Goal: Information Seeking & Learning: Learn about a topic

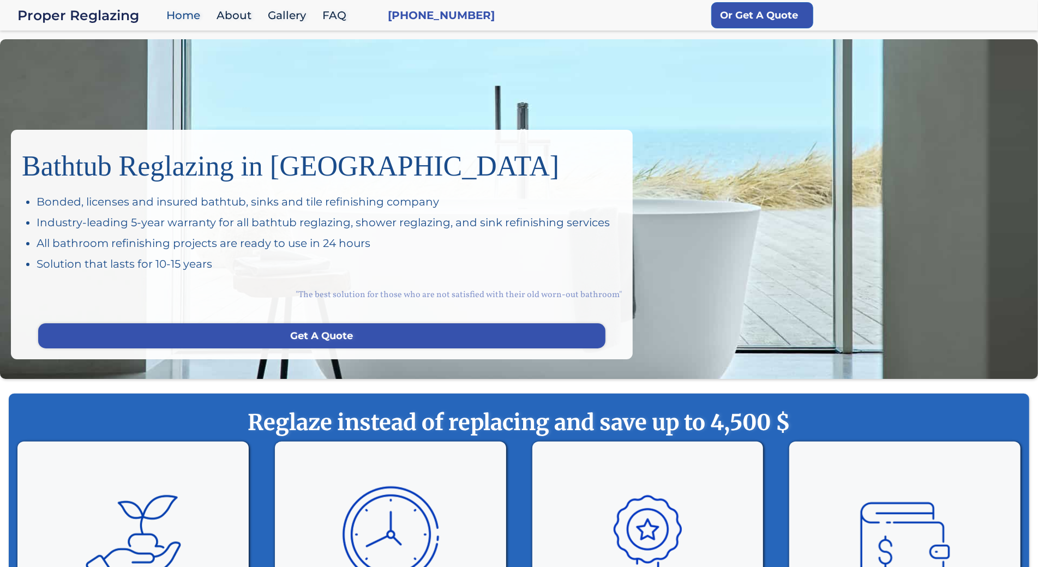
click at [105, 92] on div "Bathtub Reglazing in San Francisco Bonded, licenses and insured bathtub, sinks …" at bounding box center [519, 209] width 1038 height 340
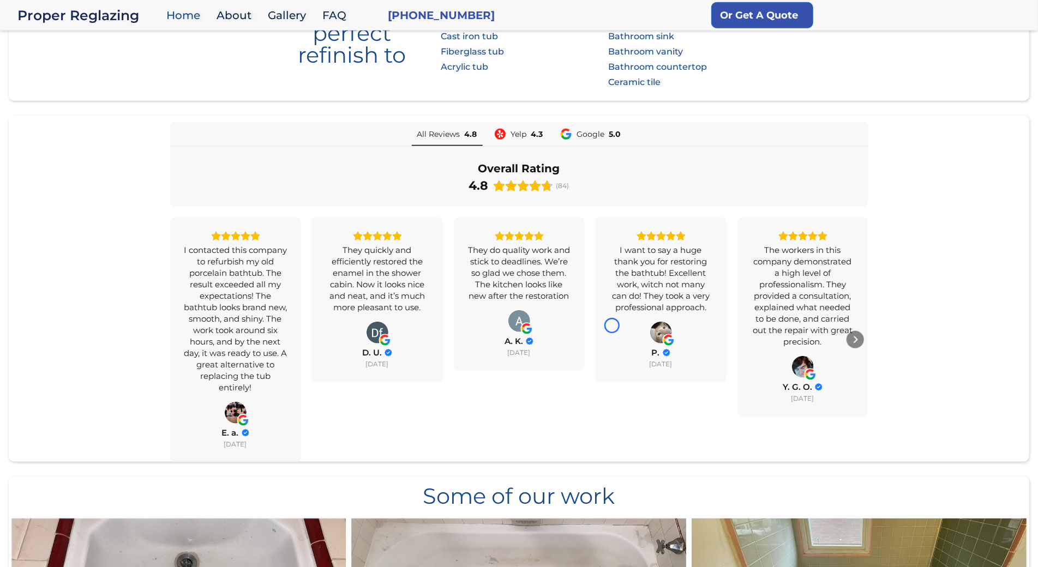
scroll to position [760, 0]
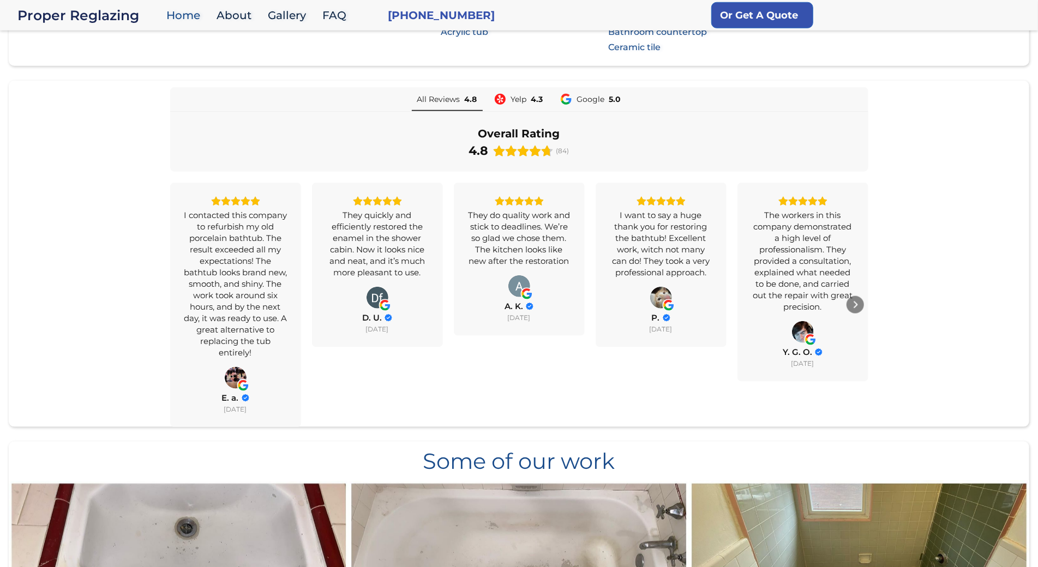
click at [105, 92] on div "All Reviews 4.8 Yelp 4.3 Google 5.0 Overall Rating 4.8 (84) I contacted this co…" at bounding box center [519, 257] width 1021 height 340
click at [109, 63] on section "We give perfect refinish to Baths: Porcelain tub Cast iron tub Fiberglass tub A…" at bounding box center [519, 1] width 1021 height 129
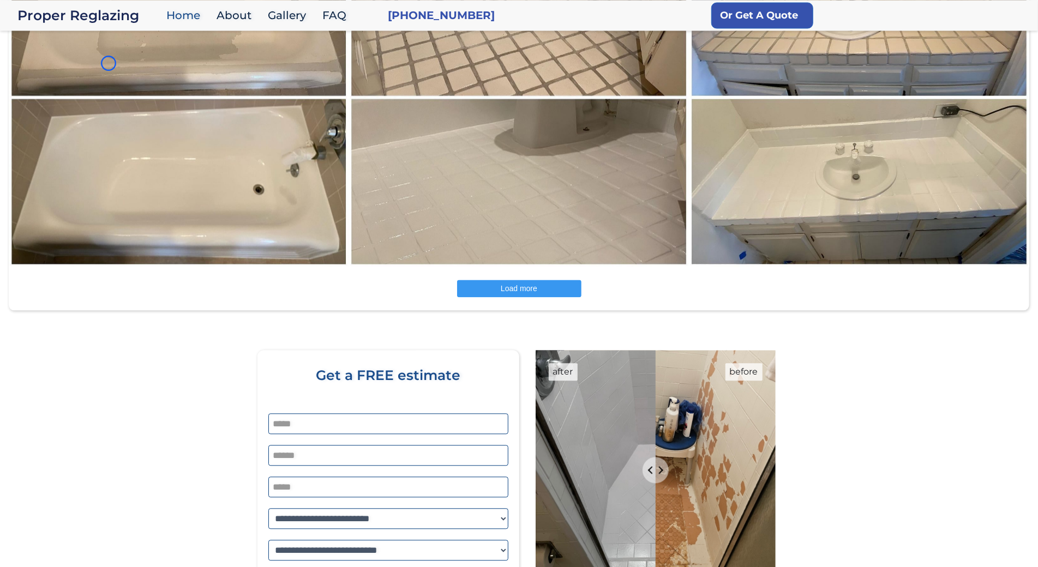
scroll to position [1705, 0]
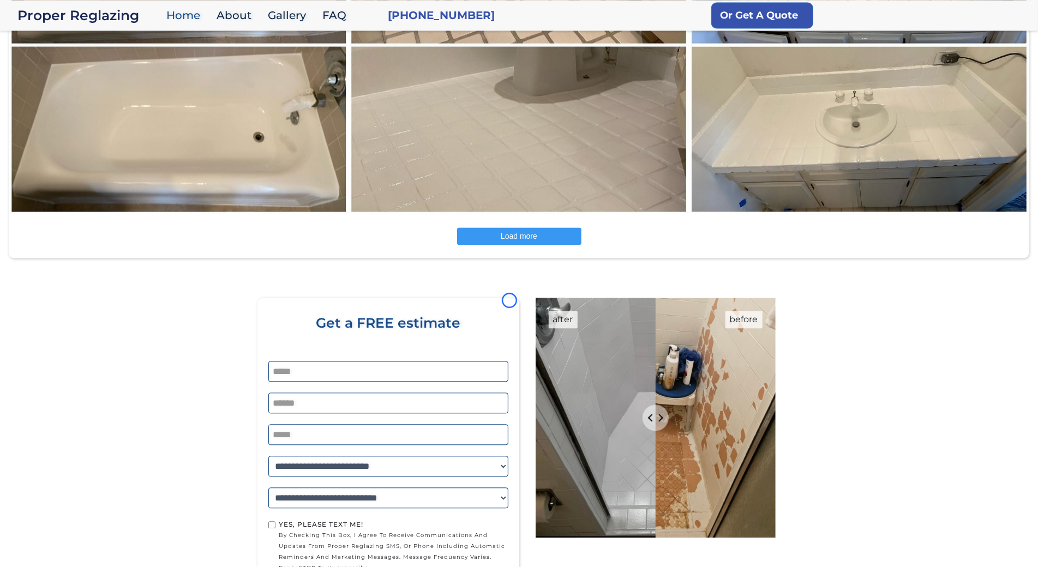
click at [109, 63] on img at bounding box center [179, 45] width 342 height 340
click at [90, 85] on img at bounding box center [179, 45] width 342 height 340
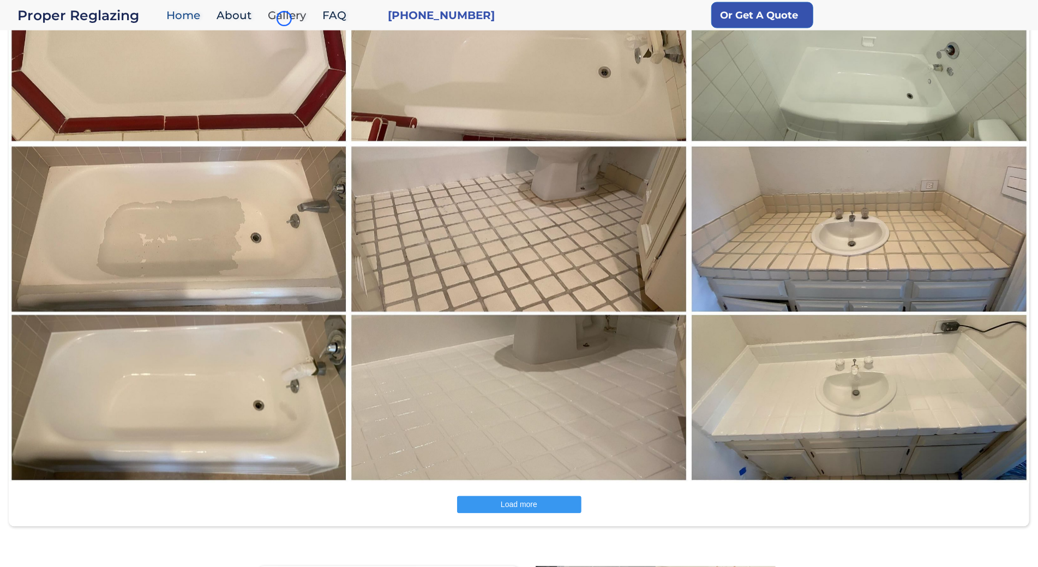
click at [284, 19] on link "Gallery" at bounding box center [289, 15] width 55 height 23
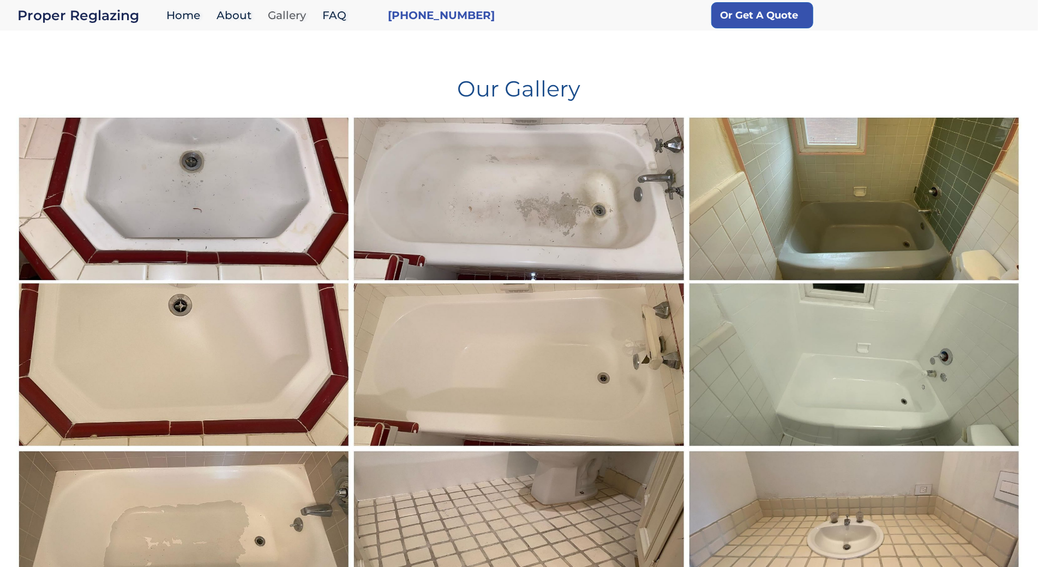
click at [284, 19] on link "Gallery" at bounding box center [289, 15] width 55 height 23
click at [69, 71] on h1 "Our Gallery" at bounding box center [519, 84] width 1006 height 31
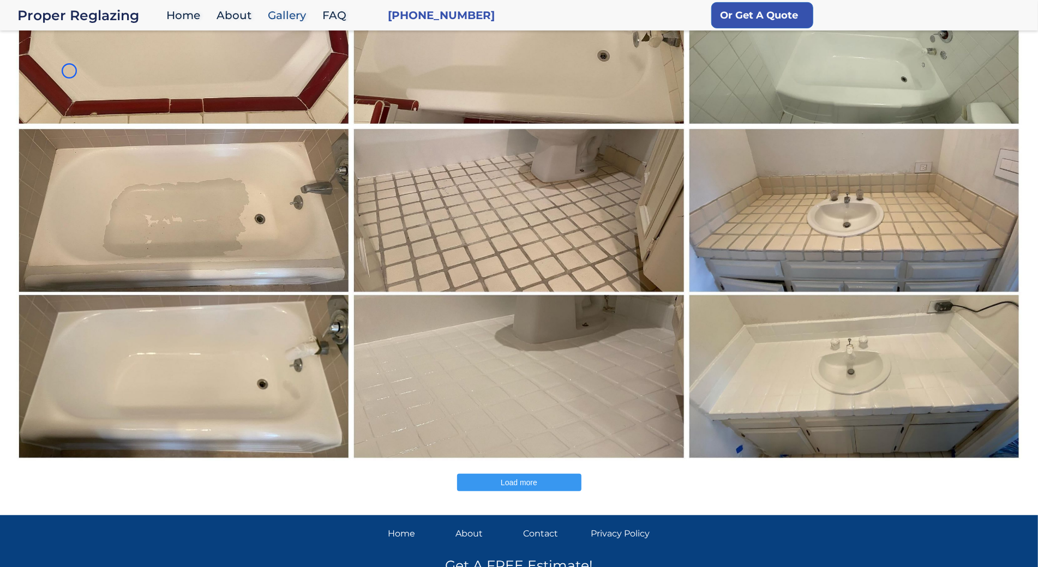
scroll to position [390, 0]
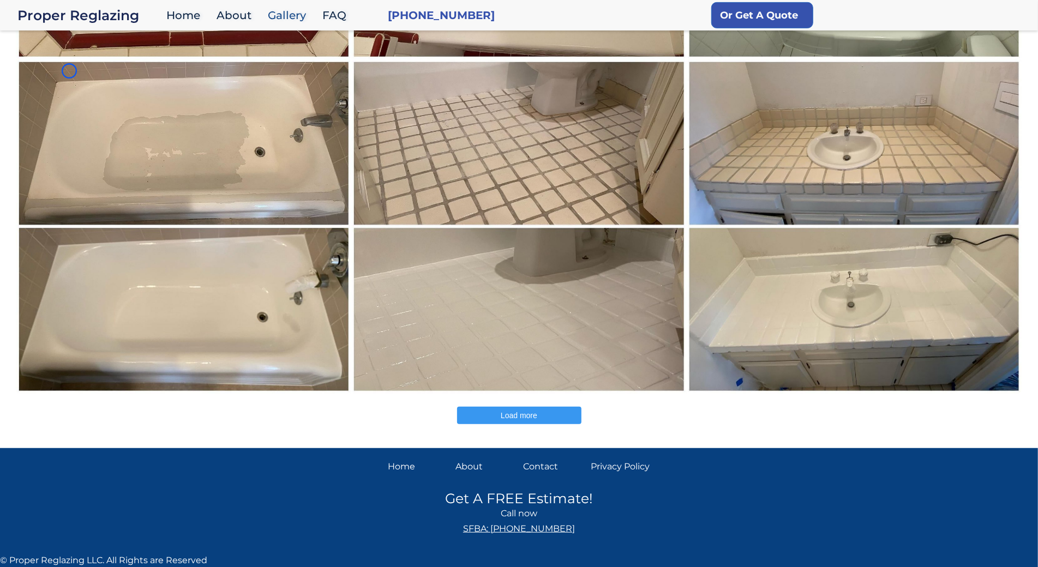
click at [69, 71] on img at bounding box center [184, 226] width 336 height 335
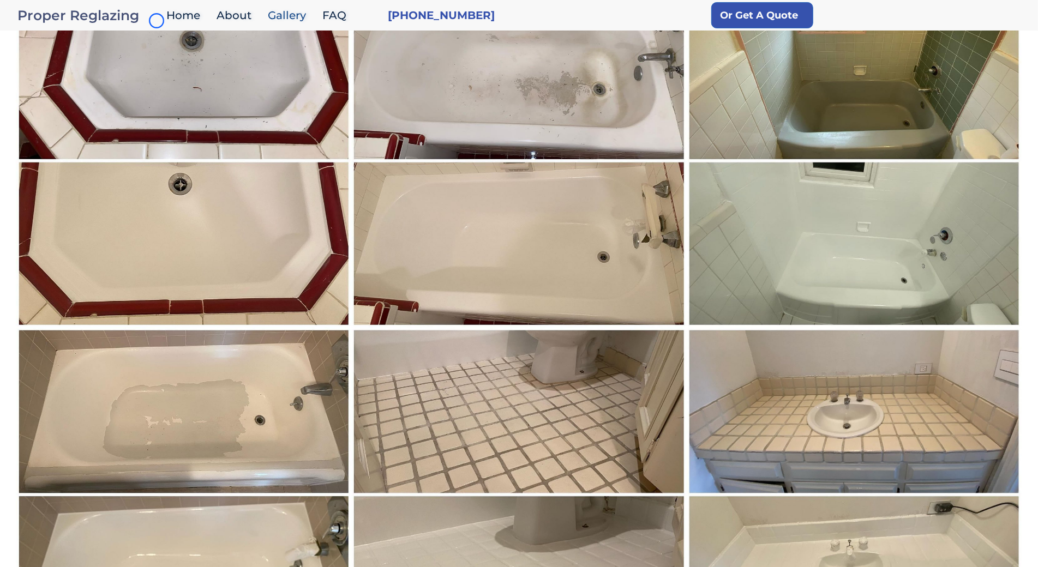
click at [157, 21] on div "Proper Reglazing" at bounding box center [89, 15] width 144 height 15
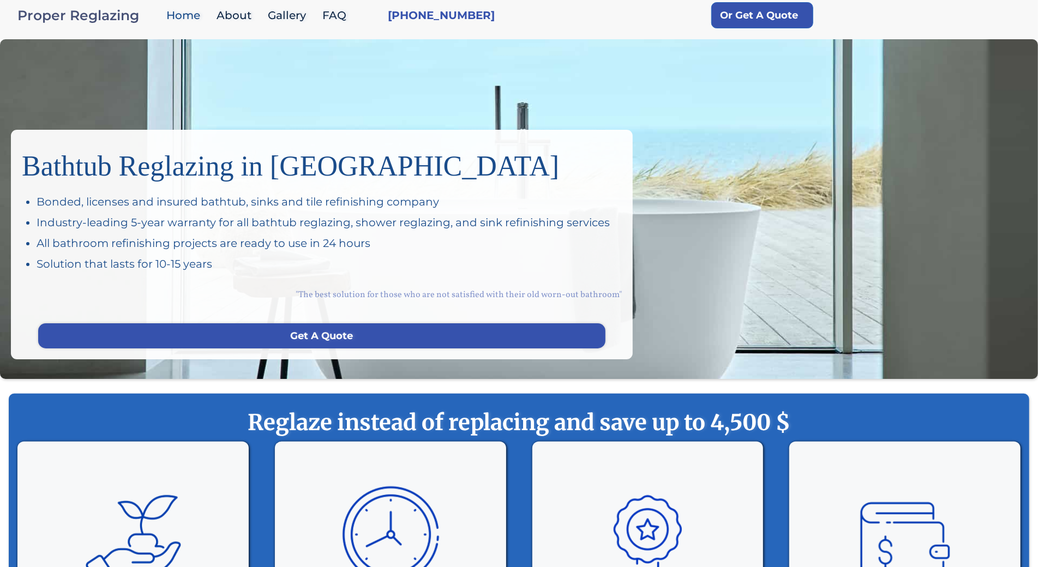
click at [157, 21] on div "Proper Reglazing" at bounding box center [89, 15] width 144 height 15
click at [76, 57] on div "Bathtub Reglazing in [GEOGRAPHIC_DATA] Bonded, licenses and insured bathtub, si…" at bounding box center [519, 209] width 1038 height 340
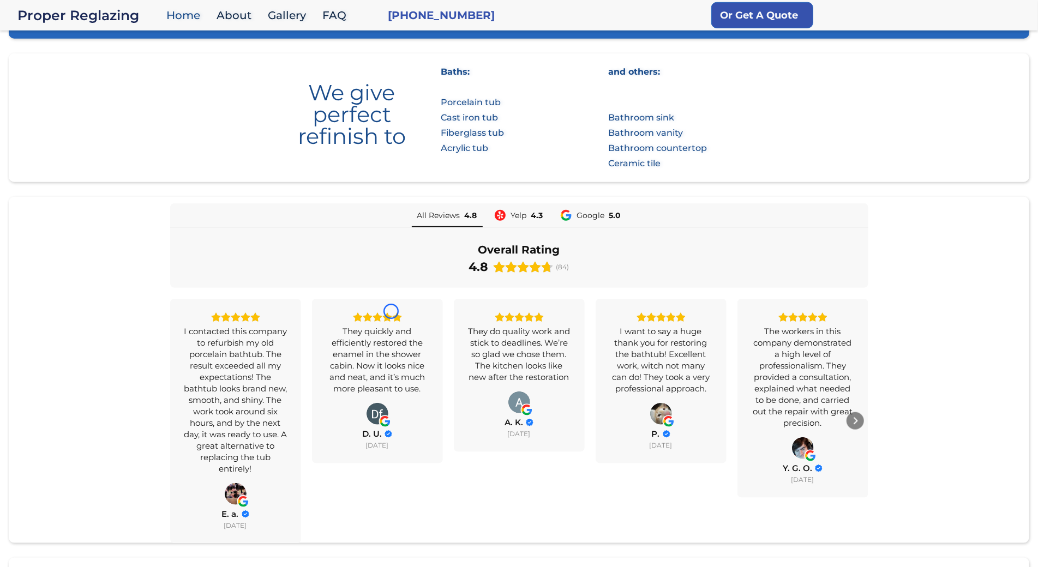
scroll to position [662, 0]
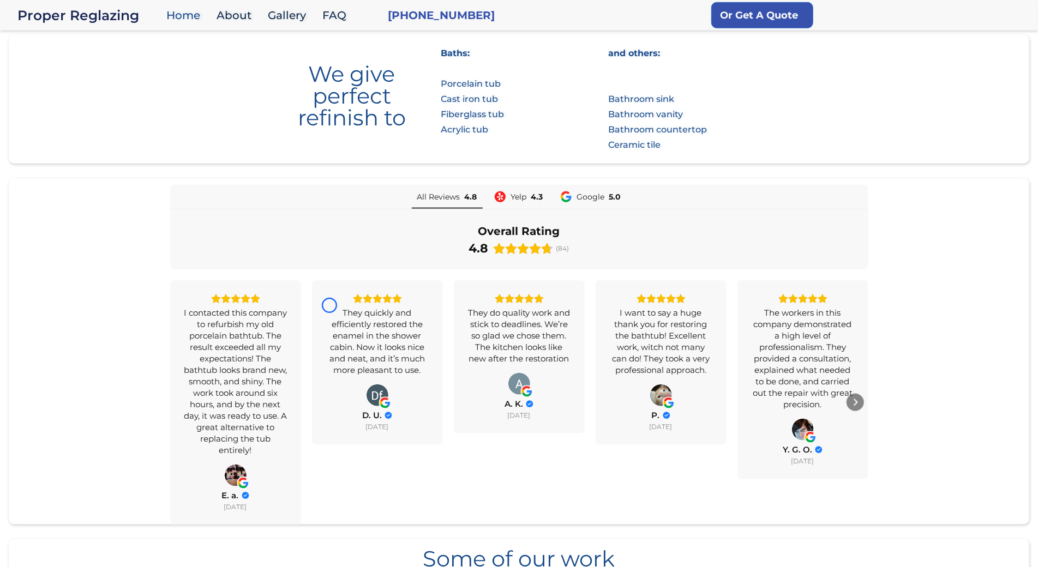
click at [76, 57] on section "We give perfect refinish to Baths: Porcelain tub Cast iron tub Fiberglass tub A…" at bounding box center [519, 99] width 1021 height 129
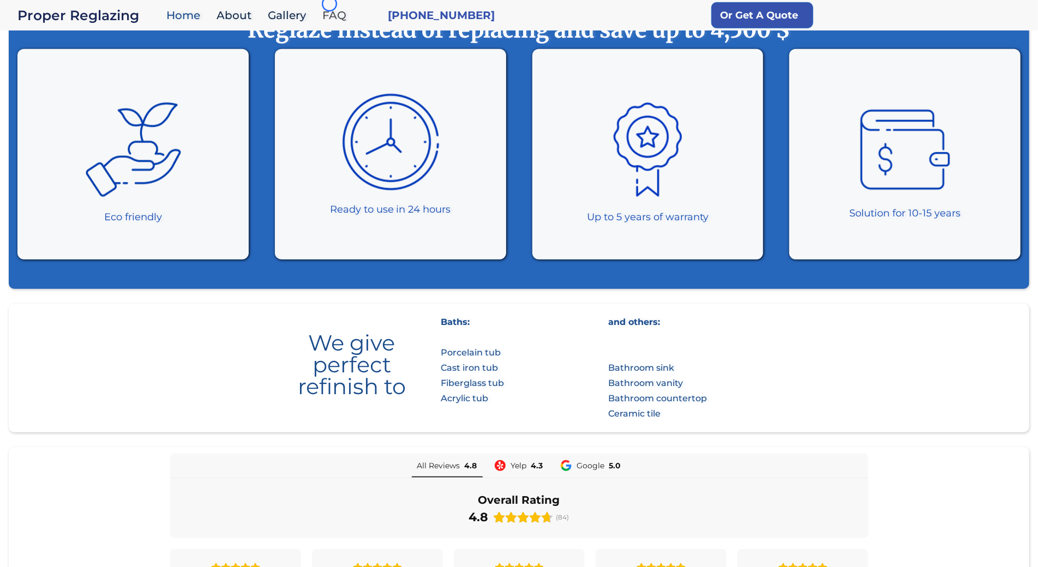
click at [330, 4] on link "FAQ" at bounding box center [337, 15] width 40 height 23
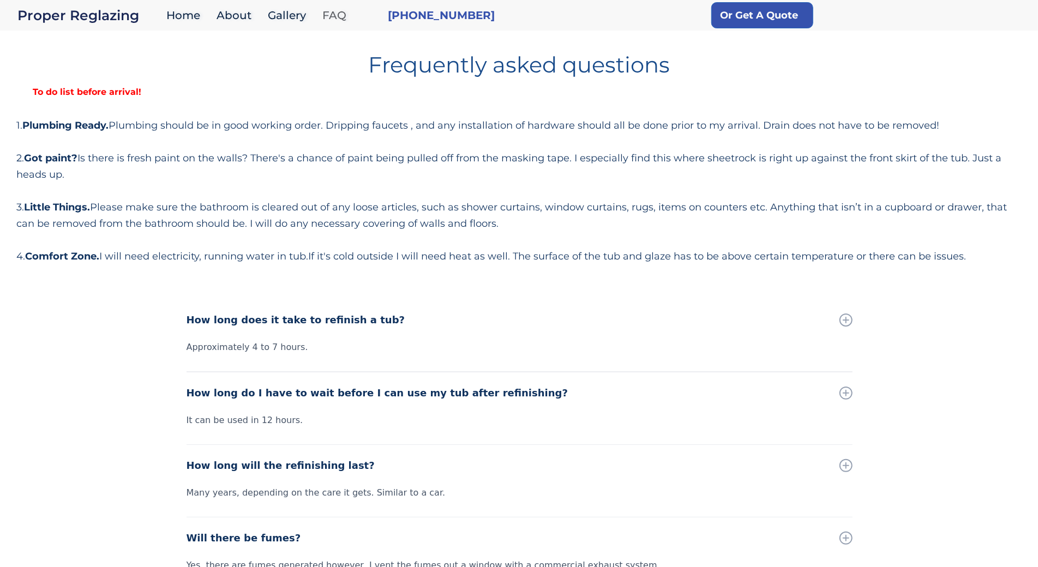
click at [330, 4] on link "FAQ" at bounding box center [337, 15] width 40 height 23
click at [84, 58] on h1 "Frequently asked questions" at bounding box center [519, 60] width 1006 height 31
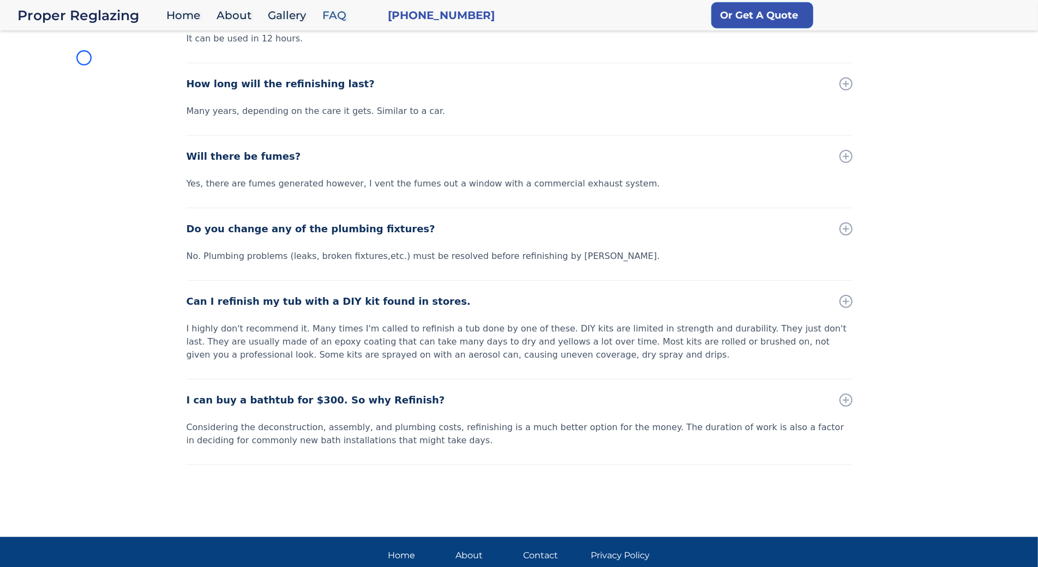
click at [84, 58] on div "How long does it take to refinish a tub? Approximately 4 to 7 hours. How long d…" at bounding box center [519, 222] width 1038 height 609
